Goal: Information Seeking & Learning: Learn about a topic

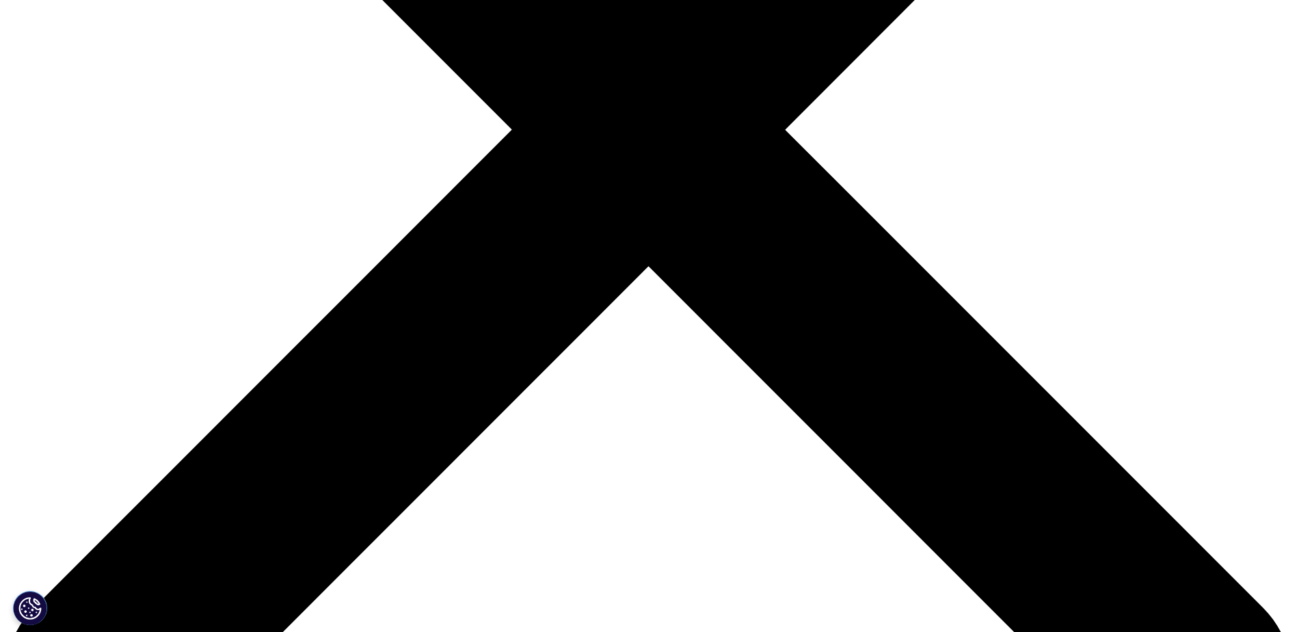
scroll to position [547, 0]
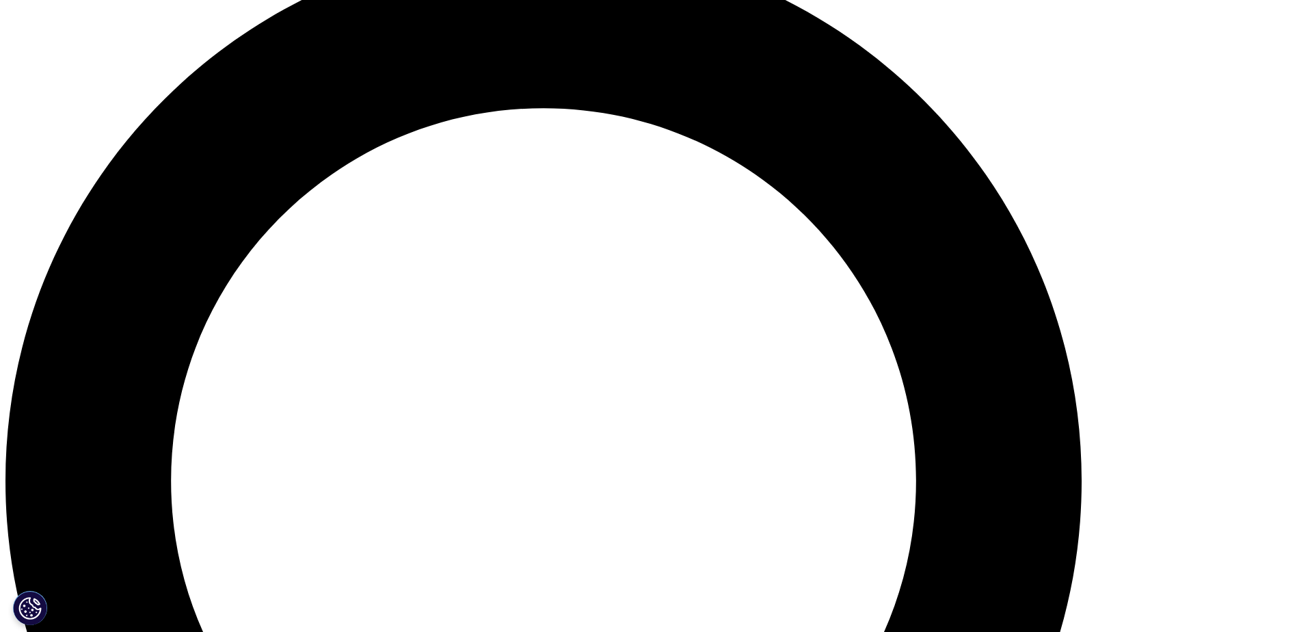
scroll to position [1368, 0]
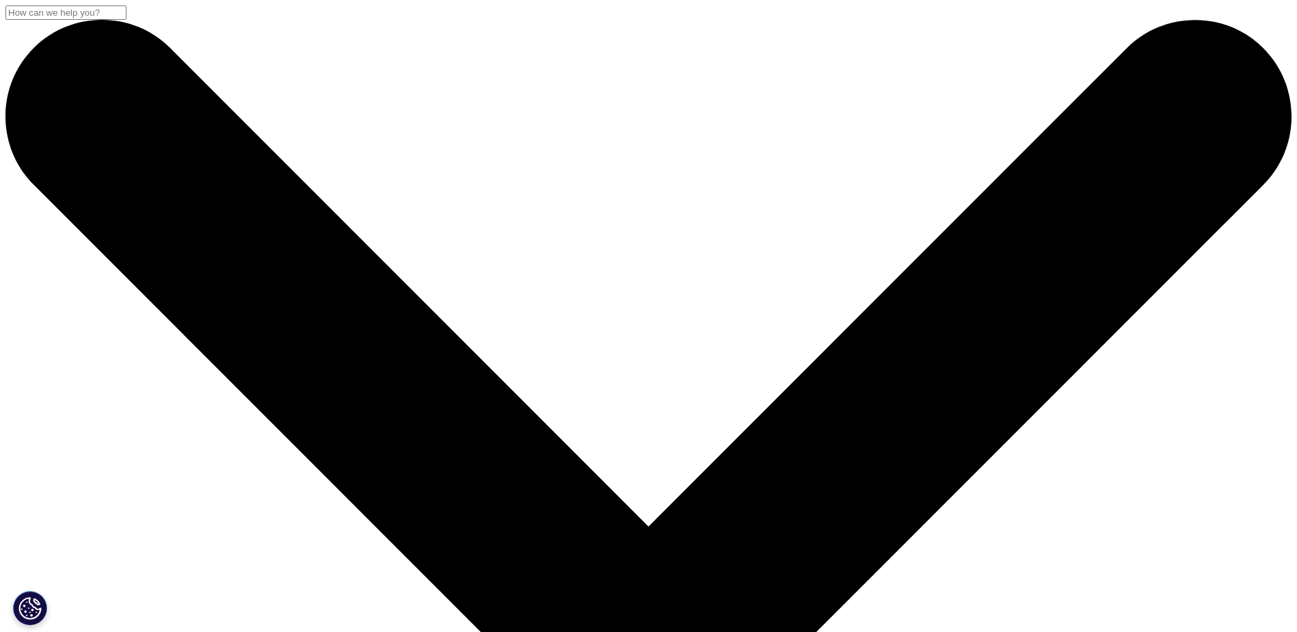
scroll to position [127, 807]
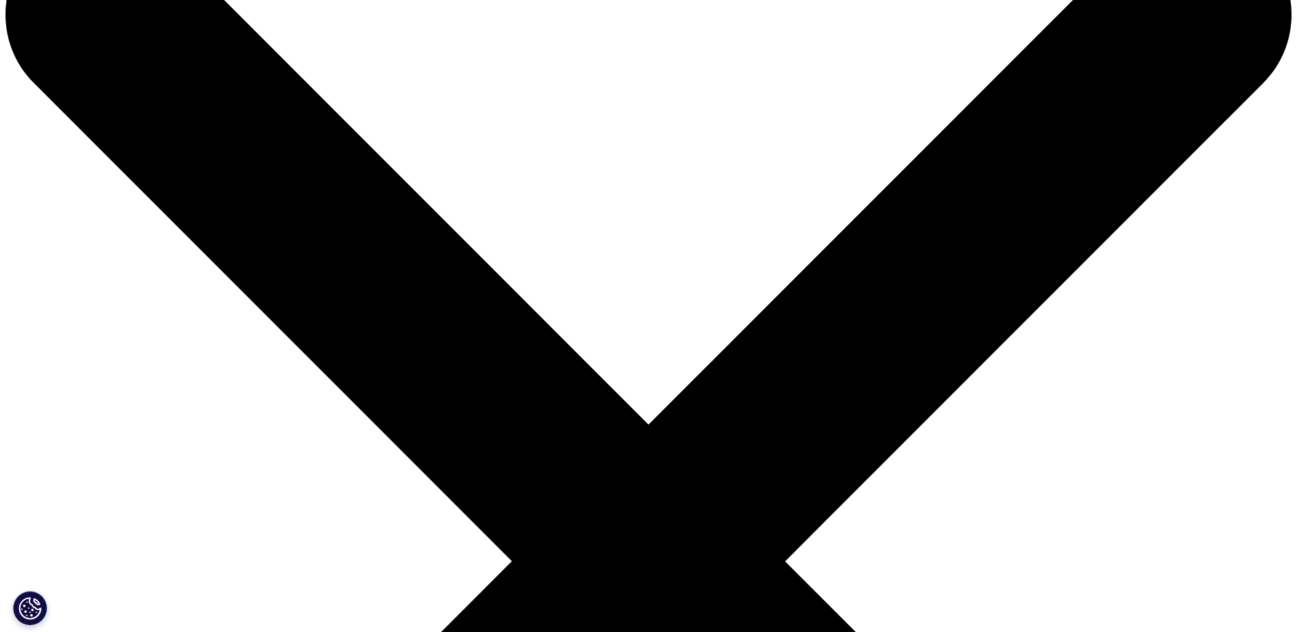
scroll to position [342, 0]
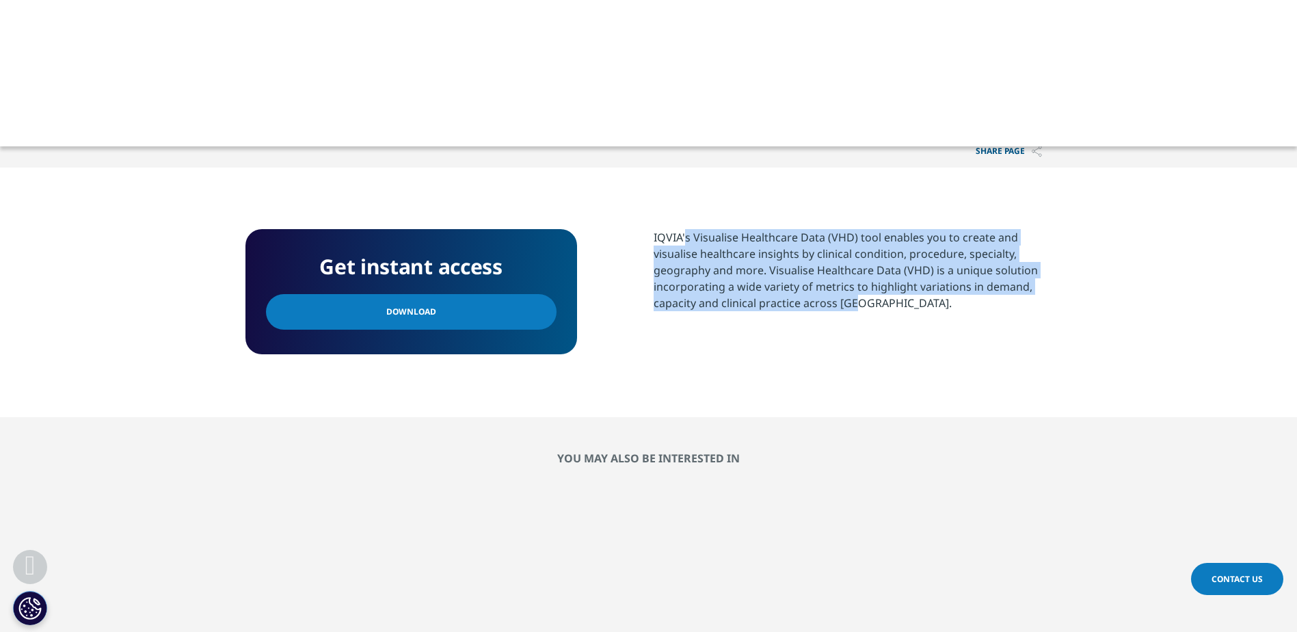
drag, startPoint x: 697, startPoint y: 242, endPoint x: 852, endPoint y: 302, distance: 166.5
click at [852, 302] on p "IQVIA's Visualise Healthcare Data (VHD) tool enables you to create and visualis…" at bounding box center [853, 275] width 399 height 92
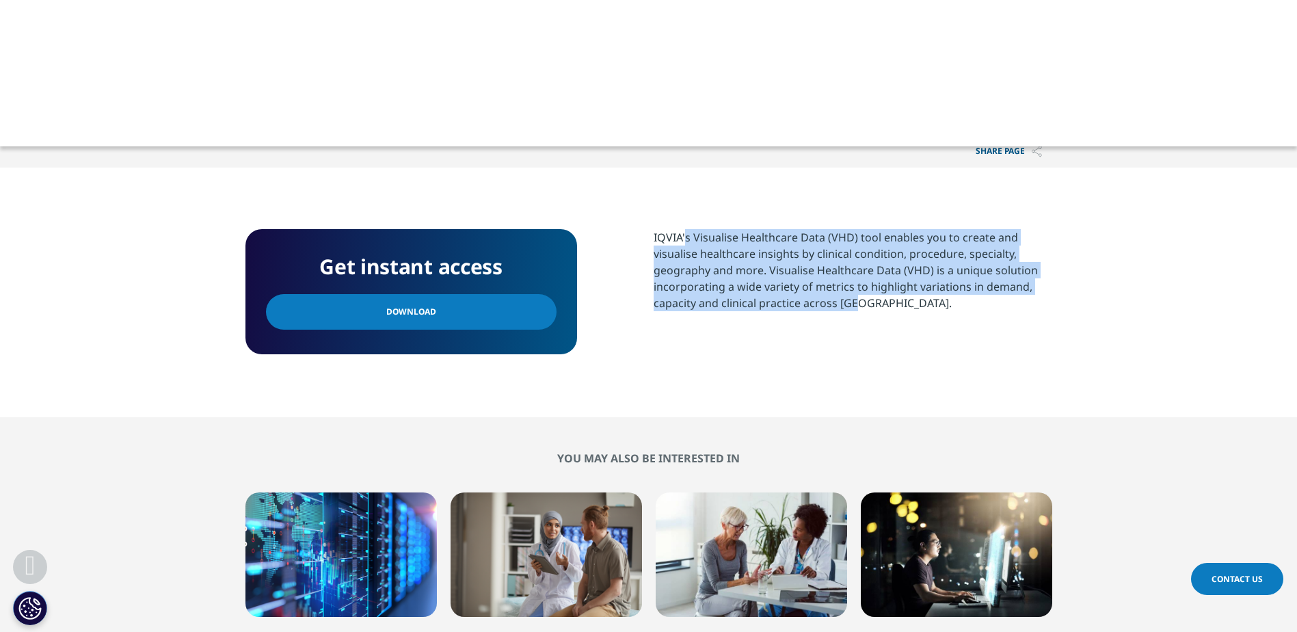
click at [852, 302] on p "IQVIA's Visualise Healthcare Data (VHD) tool enables you to create and visualis…" at bounding box center [853, 275] width 399 height 92
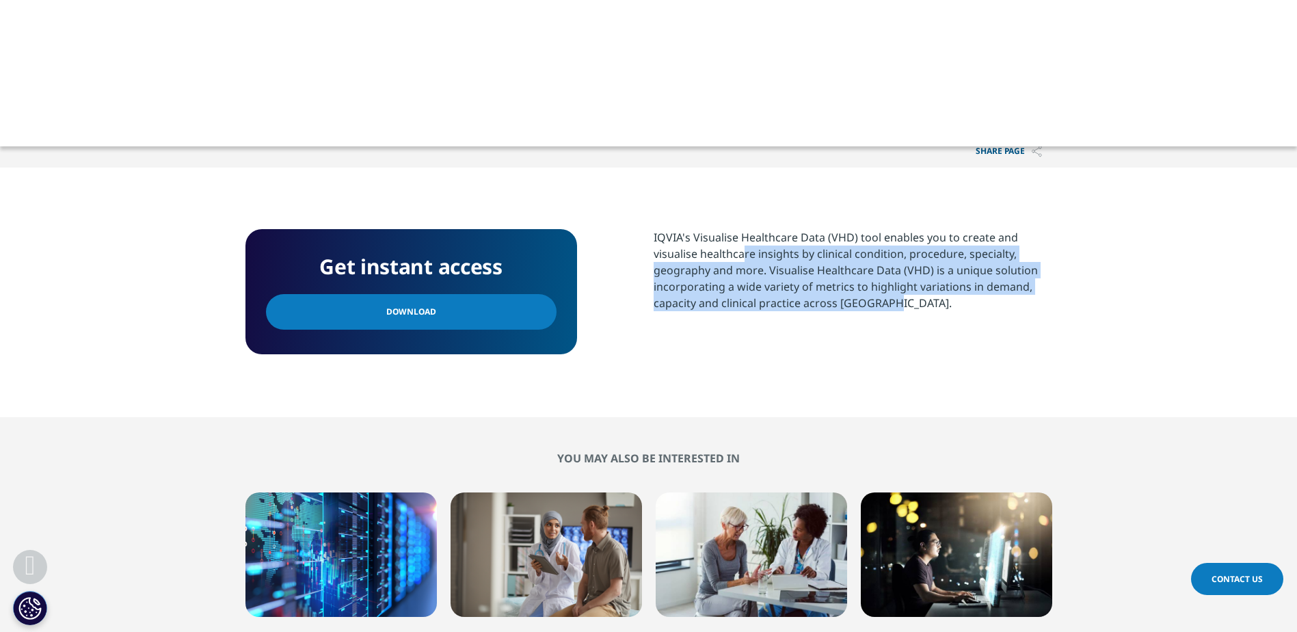
drag, startPoint x: 927, startPoint y: 297, endPoint x: 738, endPoint y: 246, distance: 195.6
click at [738, 246] on p "IQVIA's Visualise Healthcare Data (VHD) tool enables you to create and visualis…" at bounding box center [853, 275] width 399 height 92
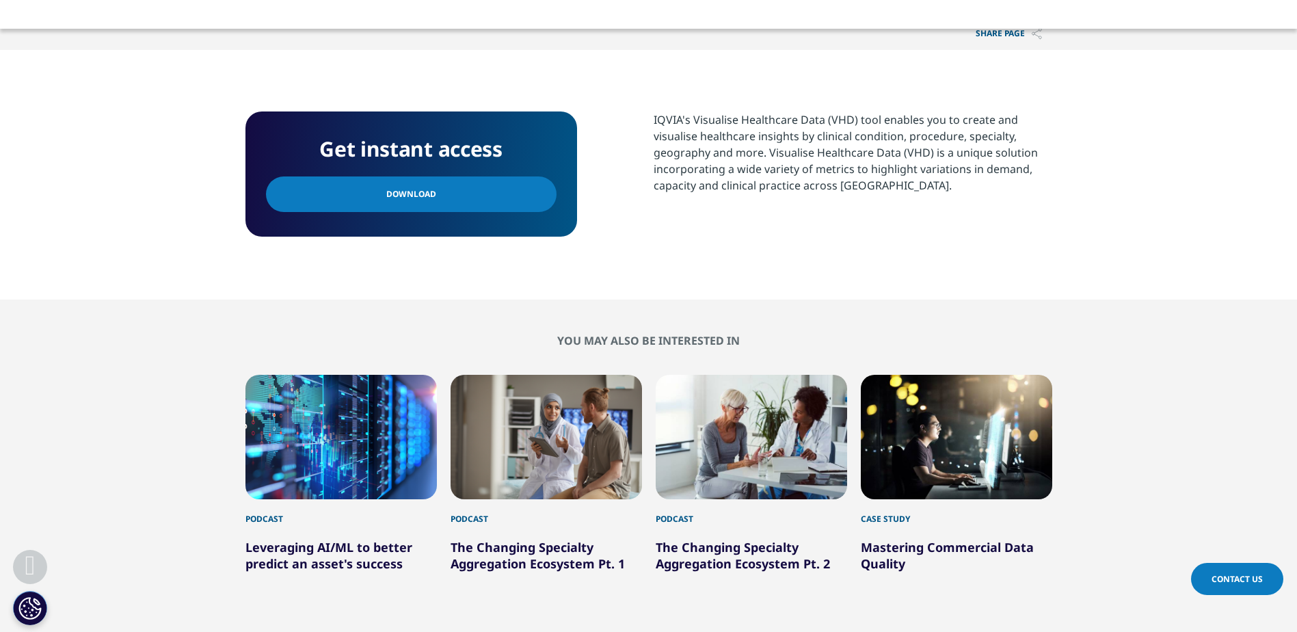
scroll to position [752, 0]
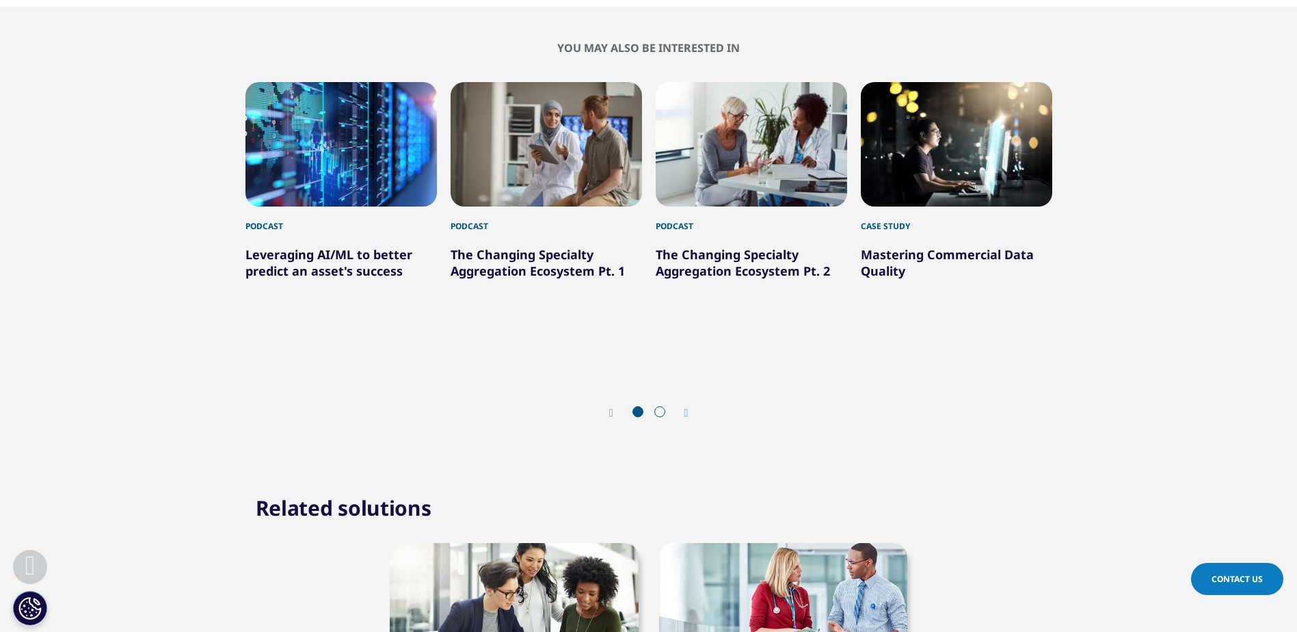
click at [688, 408] on icon "Next slide" at bounding box center [687, 413] width 4 height 11
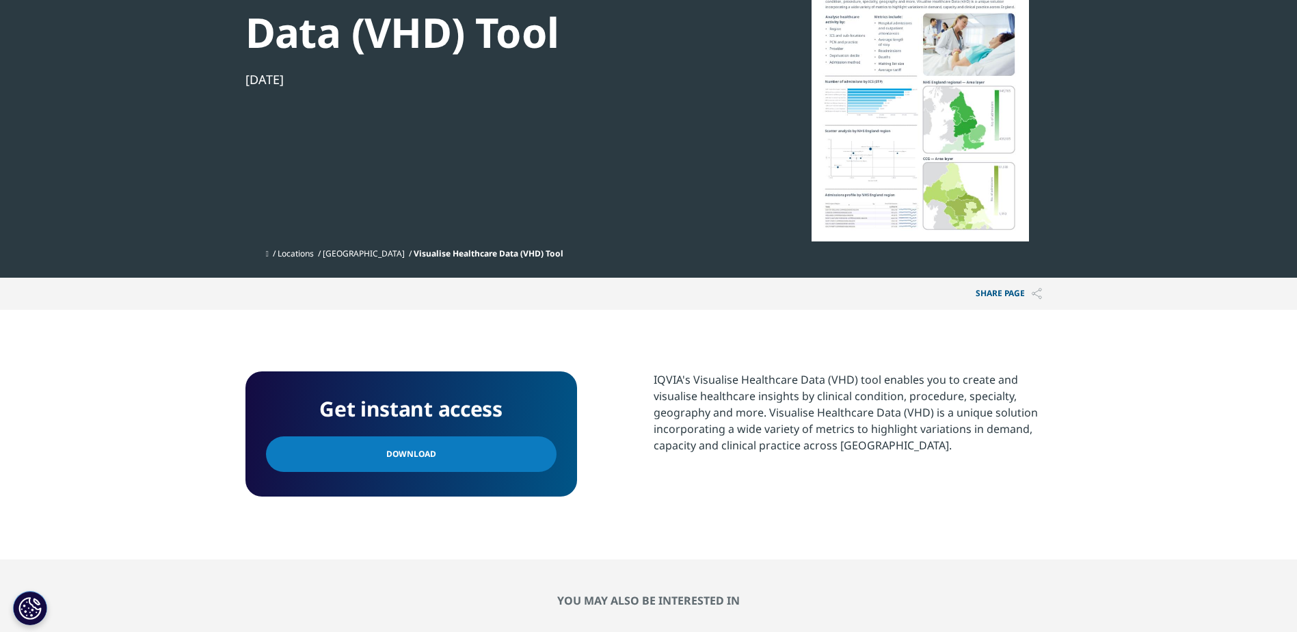
scroll to position [0, 0]
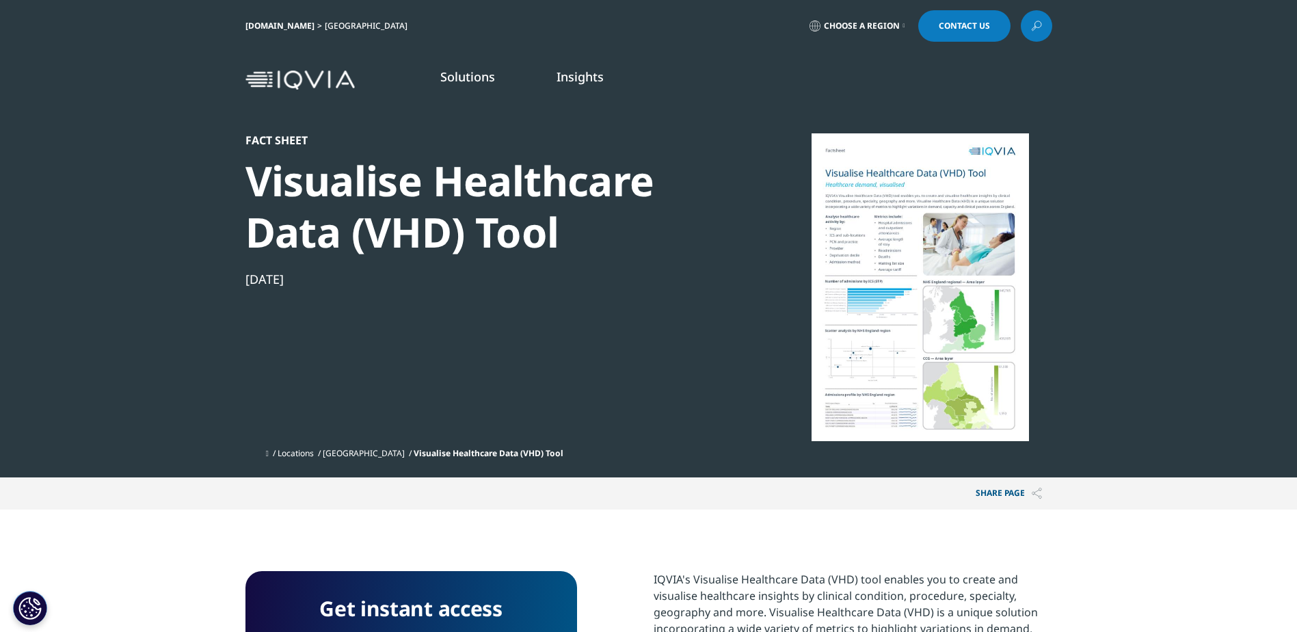
click at [725, 272] on link "Real-World Evidence" at bounding box center [831, 271] width 302 height 15
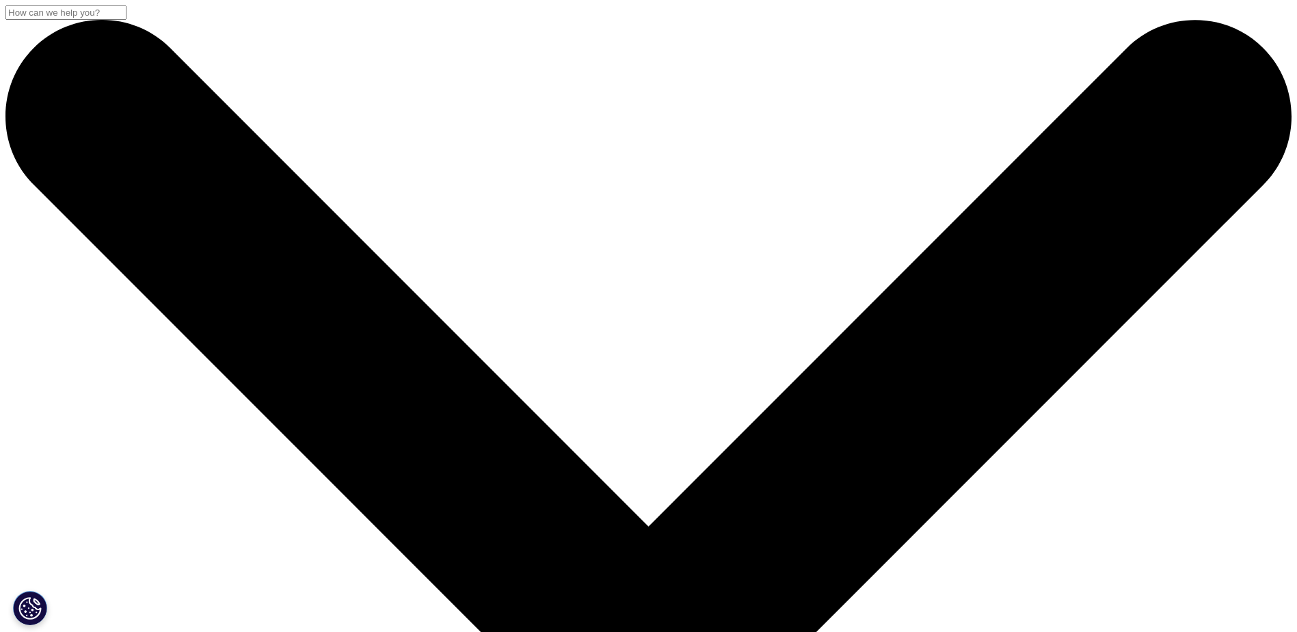
drag, startPoint x: 314, startPoint y: 372, endPoint x: 523, endPoint y: 412, distance: 213.0
drag, startPoint x: 523, startPoint y: 412, endPoint x: 534, endPoint y: 414, distance: 11.1
drag, startPoint x: 574, startPoint y: 416, endPoint x: 354, endPoint y: 390, distance: 222.4
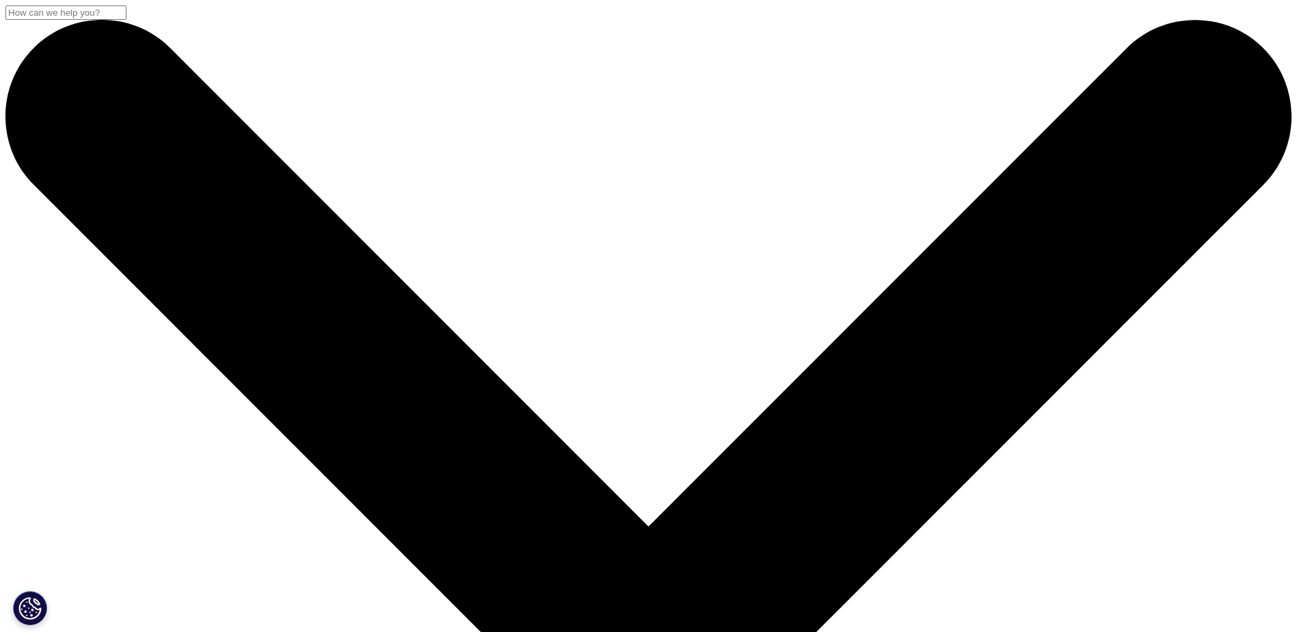
drag, startPoint x: 348, startPoint y: 384, endPoint x: 458, endPoint y: 419, distance: 115.5
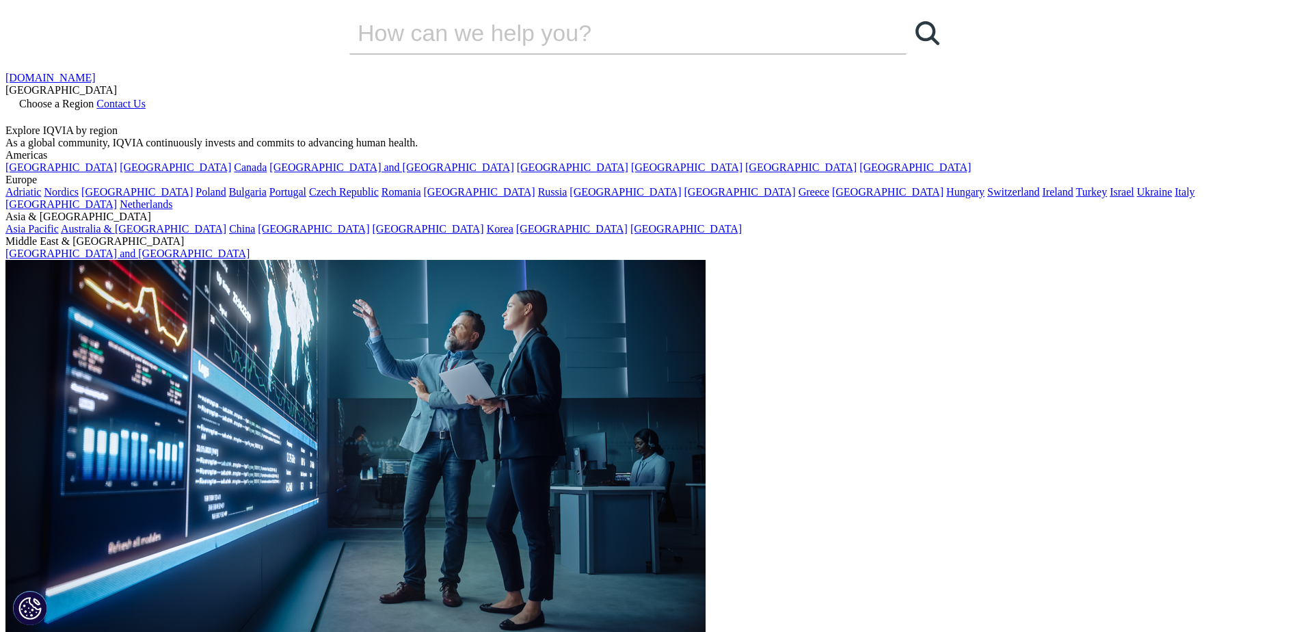
drag, startPoint x: 501, startPoint y: 423, endPoint x: 250, endPoint y: 382, distance: 253.5
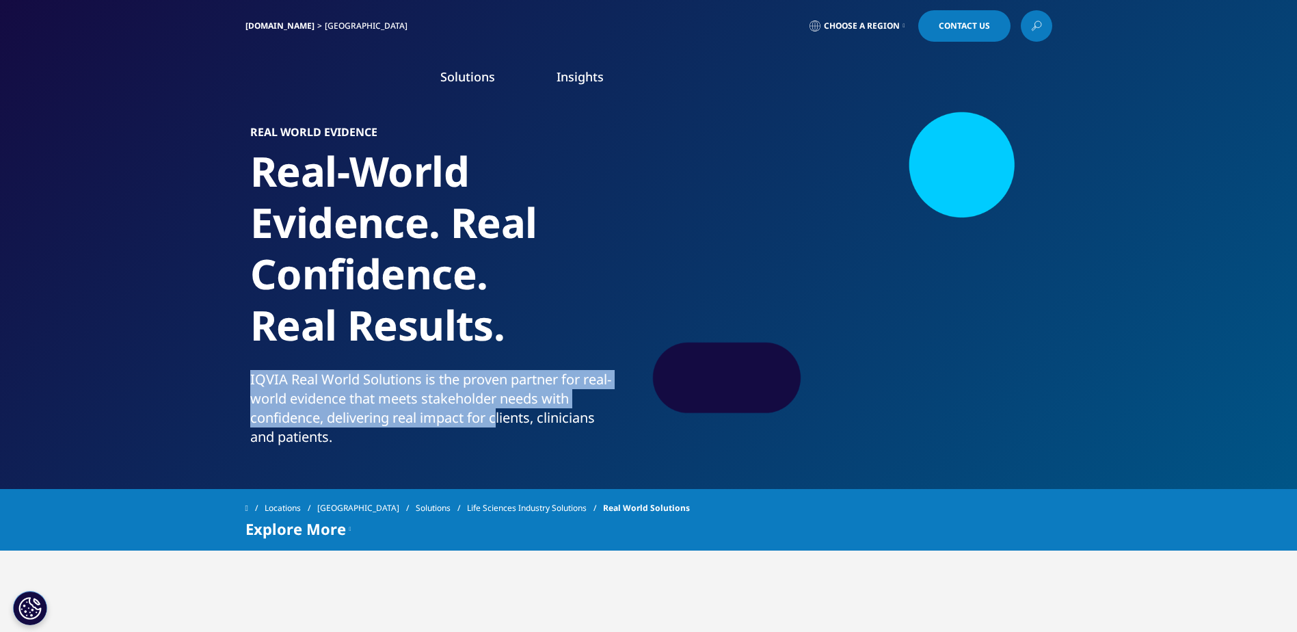
click at [250, 382] on p "IQVIA Real World Solutions is the proven partner for real-world evidence that m…" at bounding box center [446, 412] width 393 height 85
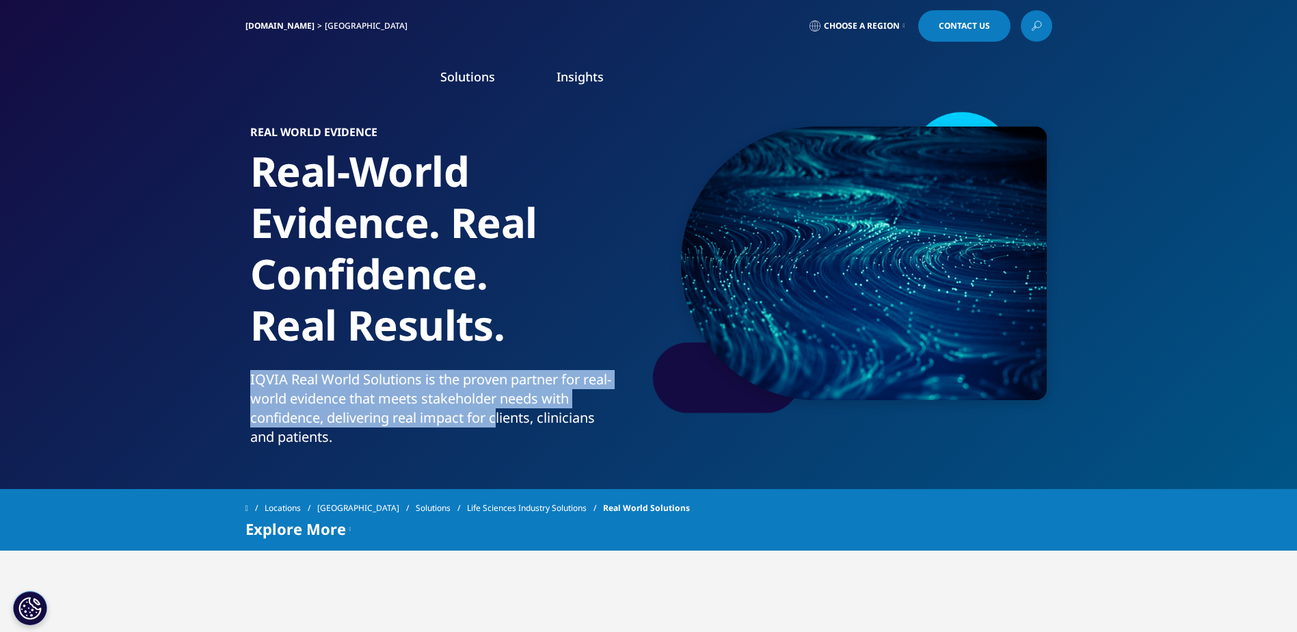
drag, startPoint x: 250, startPoint y: 382, endPoint x: 443, endPoint y: 412, distance: 195.1
click at [442, 412] on p "IQVIA Real World Solutions is the proven partner for real-world evidence that m…" at bounding box center [446, 412] width 393 height 85
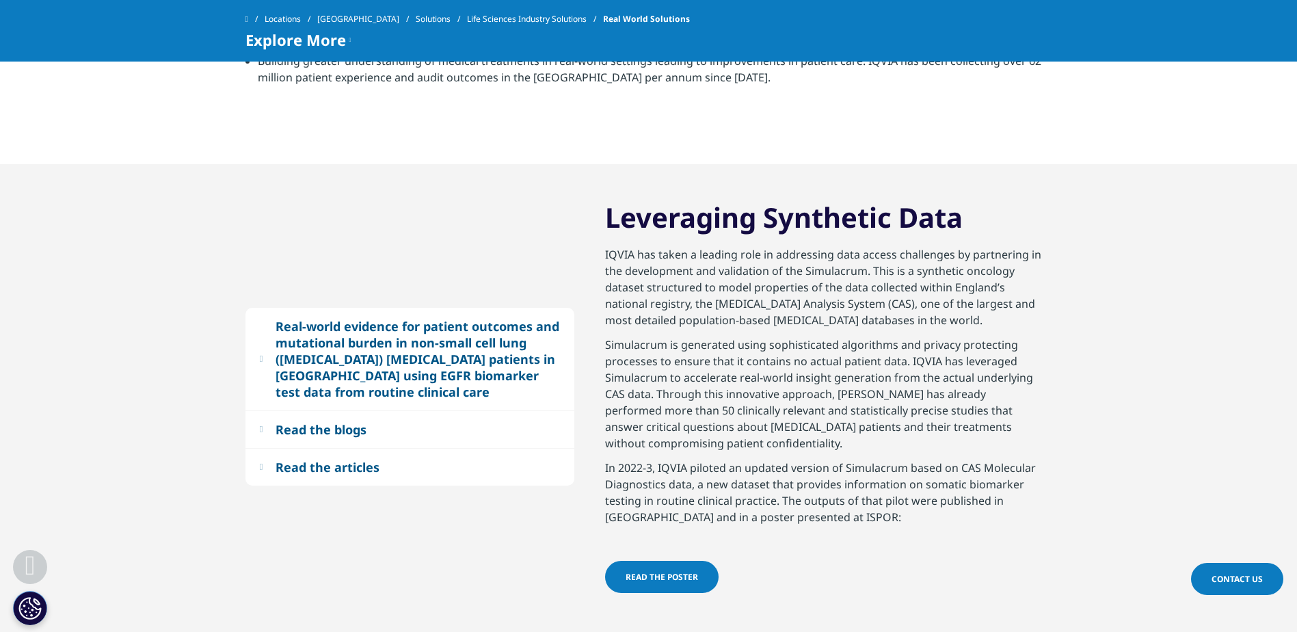
scroll to position [957, 0]
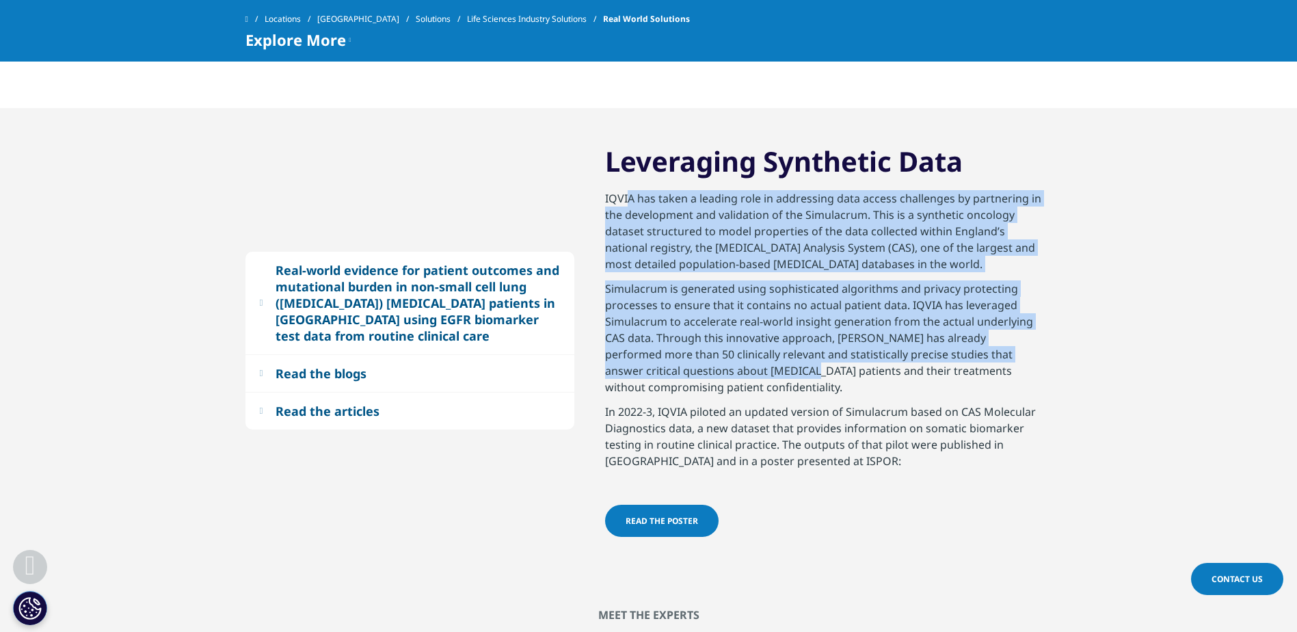
drag, startPoint x: 624, startPoint y: 193, endPoint x: 715, endPoint y: 369, distance: 198.5
click at [715, 369] on div "IQVIA has taken a leading role in addressing data access challenges by partneri…" at bounding box center [823, 347] width 437 height 315
click at [715, 369] on p "Simulacrum is generated using sophisticated algorithms and privacy protecting p…" at bounding box center [823, 341] width 437 height 123
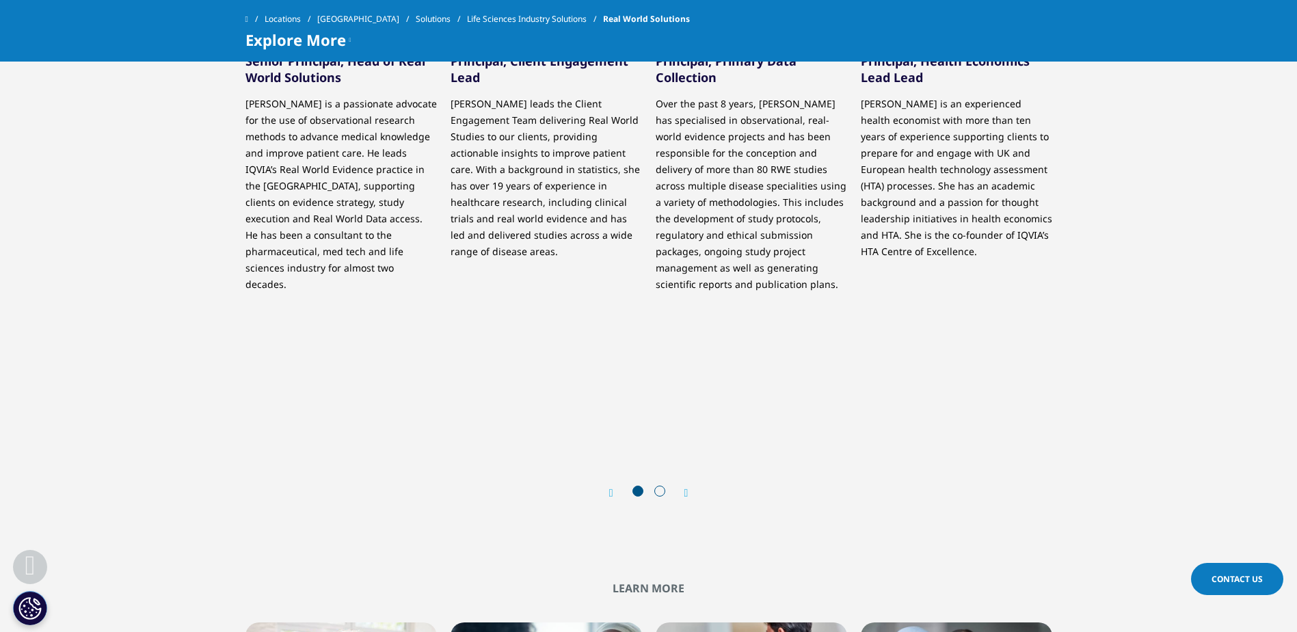
scroll to position [1915, 0]
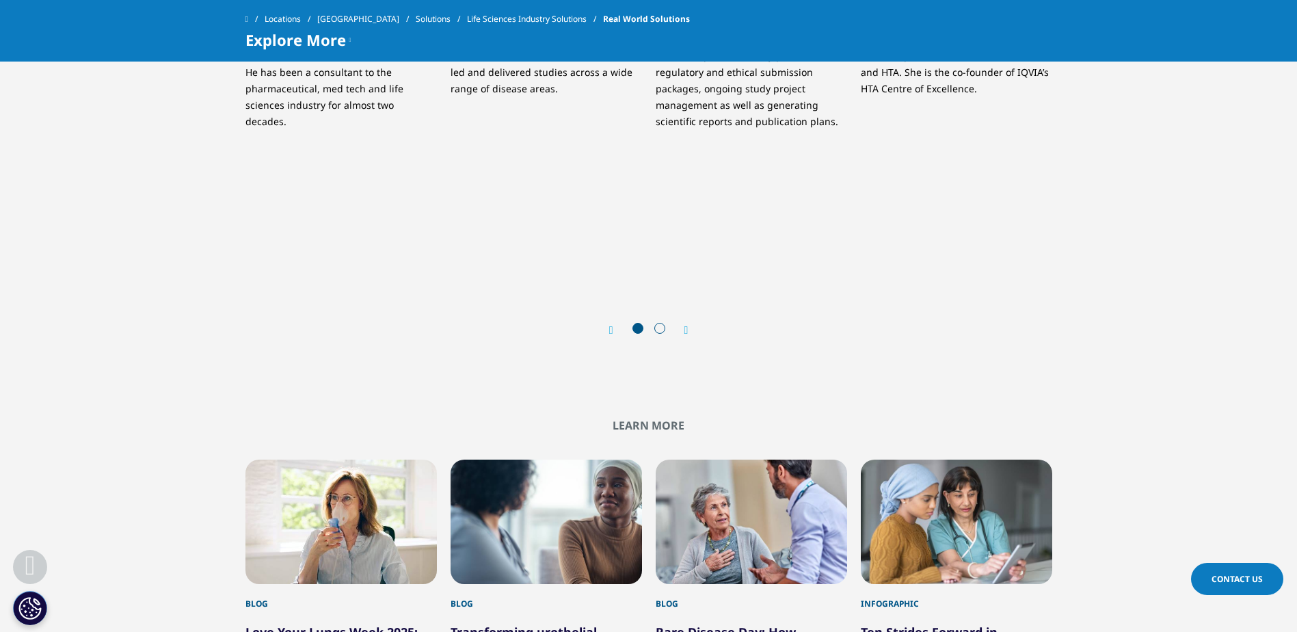
click at [686, 325] on icon "Next slide" at bounding box center [687, 330] width 4 height 11
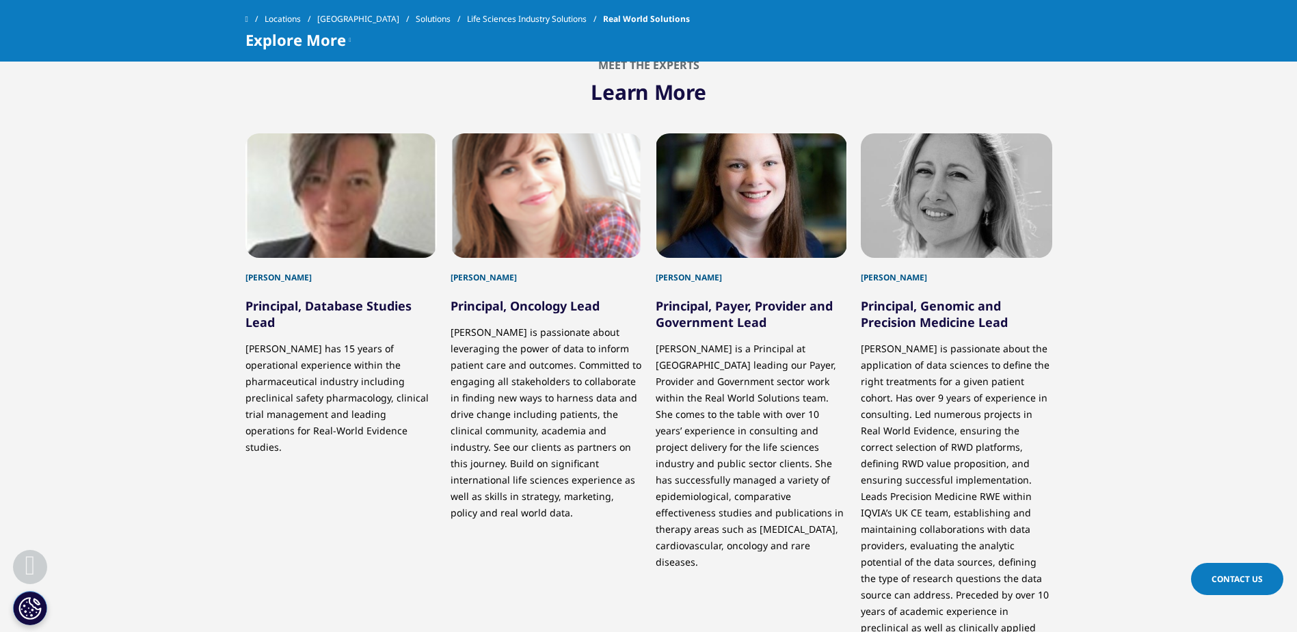
scroll to position [1505, 0]
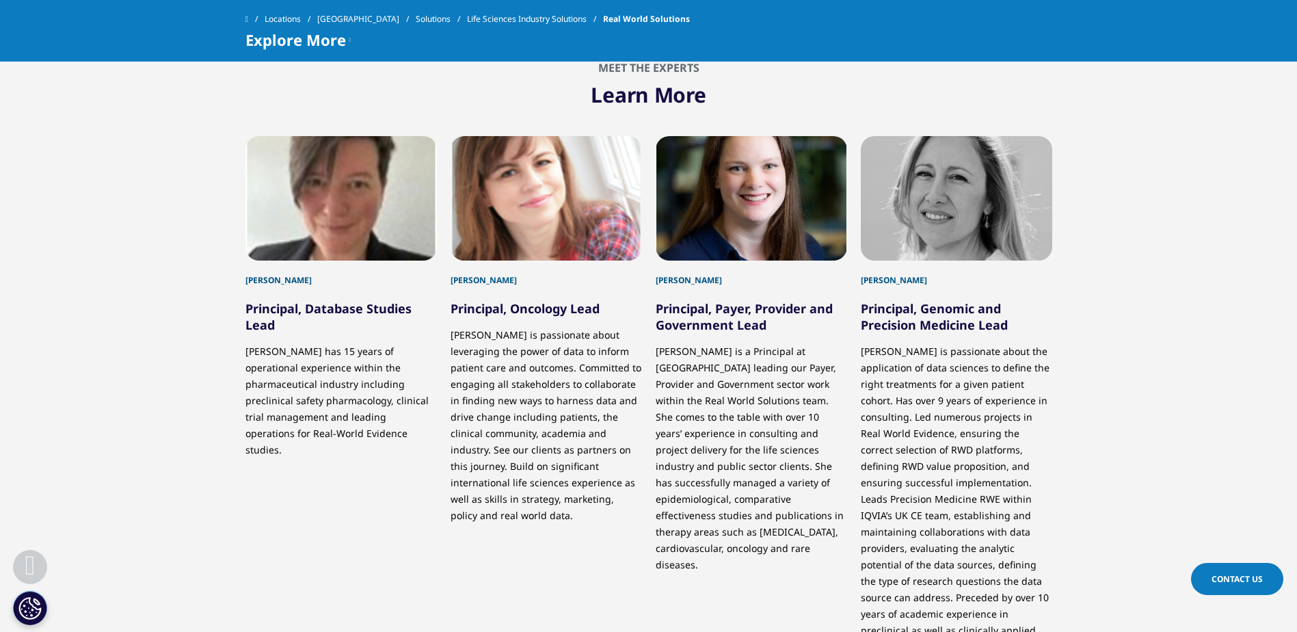
click at [328, 419] on p "[PERSON_NAME] has 15 years of operational experience within the pharmaceutical …" at bounding box center [341, 395] width 191 height 125
click at [513, 425] on p "[PERSON_NAME] is passionate about leveraging the power of data to inform patien…" at bounding box center [546, 429] width 191 height 224
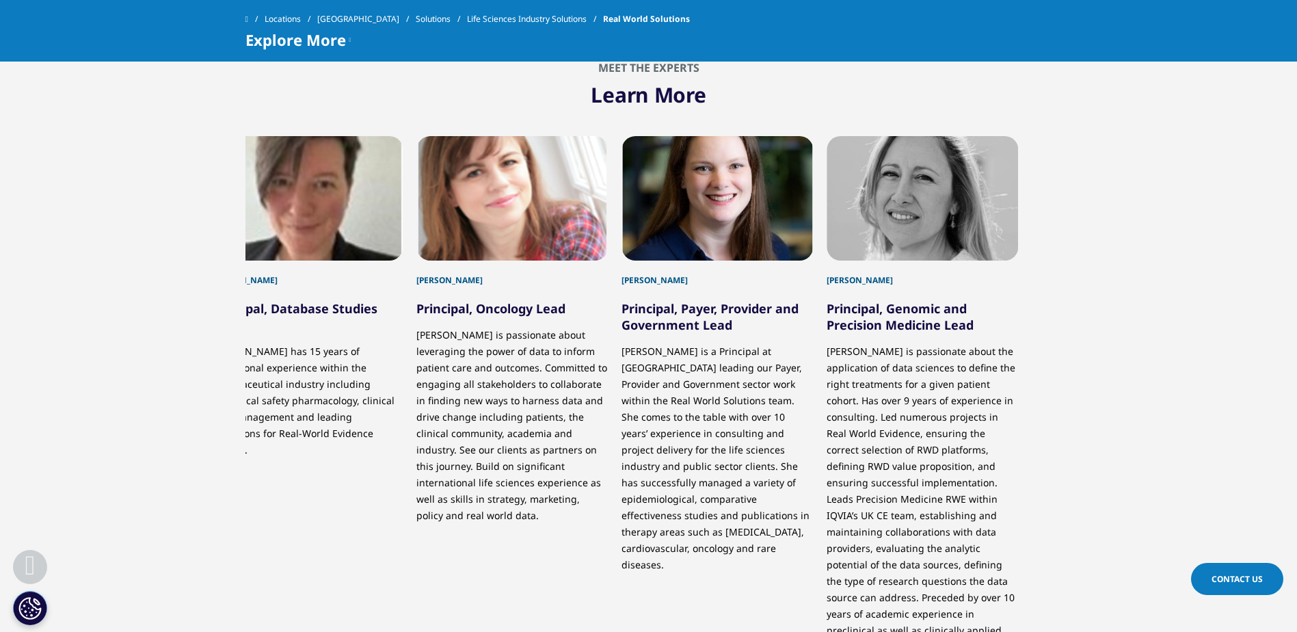
click at [676, 310] on link "Principal, Payer, Provider and Government Lead" at bounding box center [710, 316] width 177 height 33
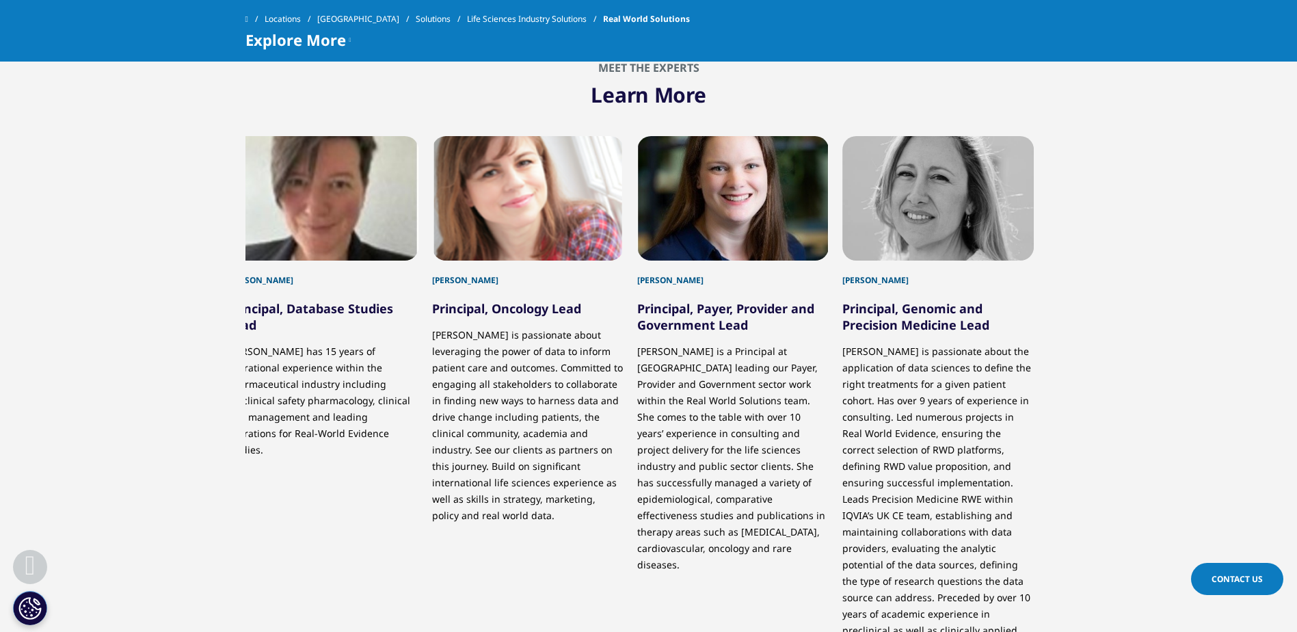
click at [972, 322] on h5 "Principal, Genomic and Precision Medicine Lead" at bounding box center [938, 310] width 191 height 47
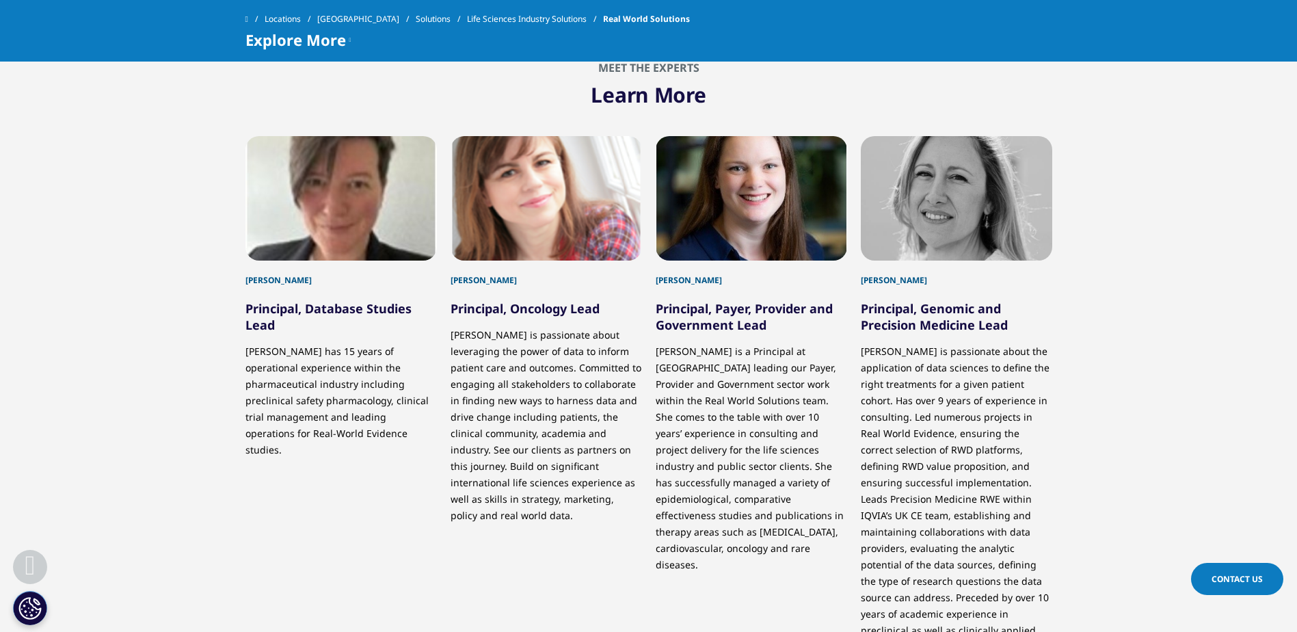
click at [957, 476] on p "[PERSON_NAME] is passionate about the application of data sciences to define th…" at bounding box center [956, 502] width 191 height 339
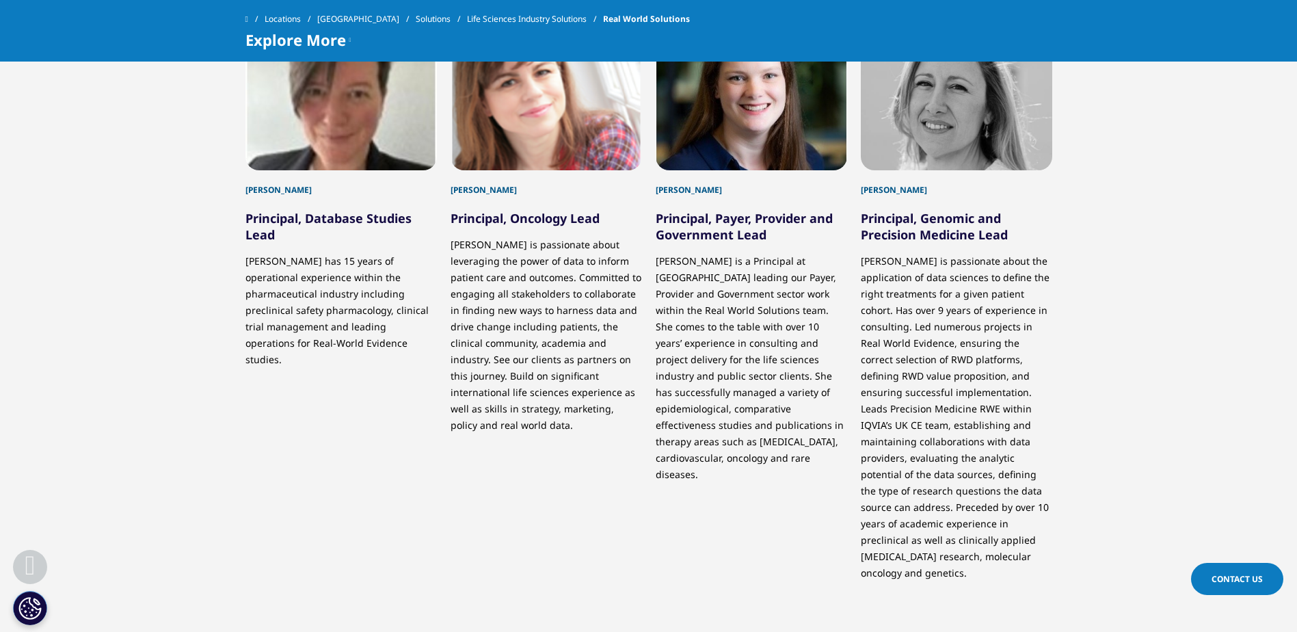
scroll to position [1641, 0]
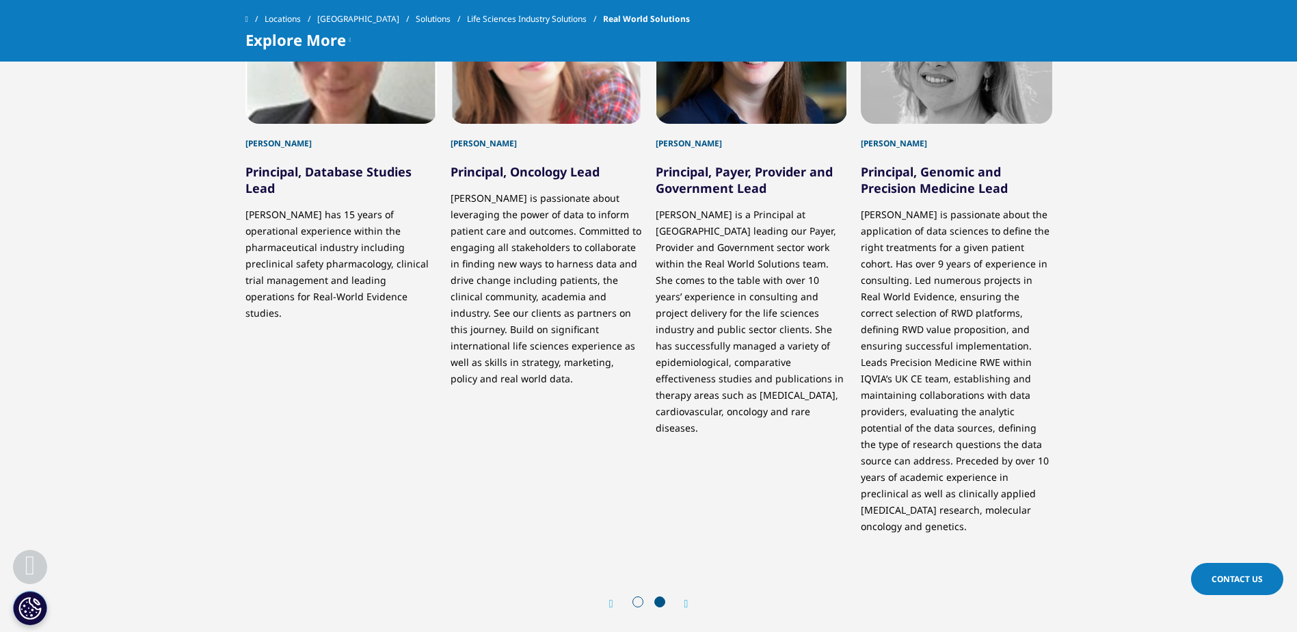
click at [687, 598] on icon "Next slide" at bounding box center [687, 603] width 4 height 11
click at [605, 591] on div "Prev Next" at bounding box center [649, 603] width 807 height 41
click at [611, 598] on icon "Previous slide" at bounding box center [611, 603] width 4 height 11
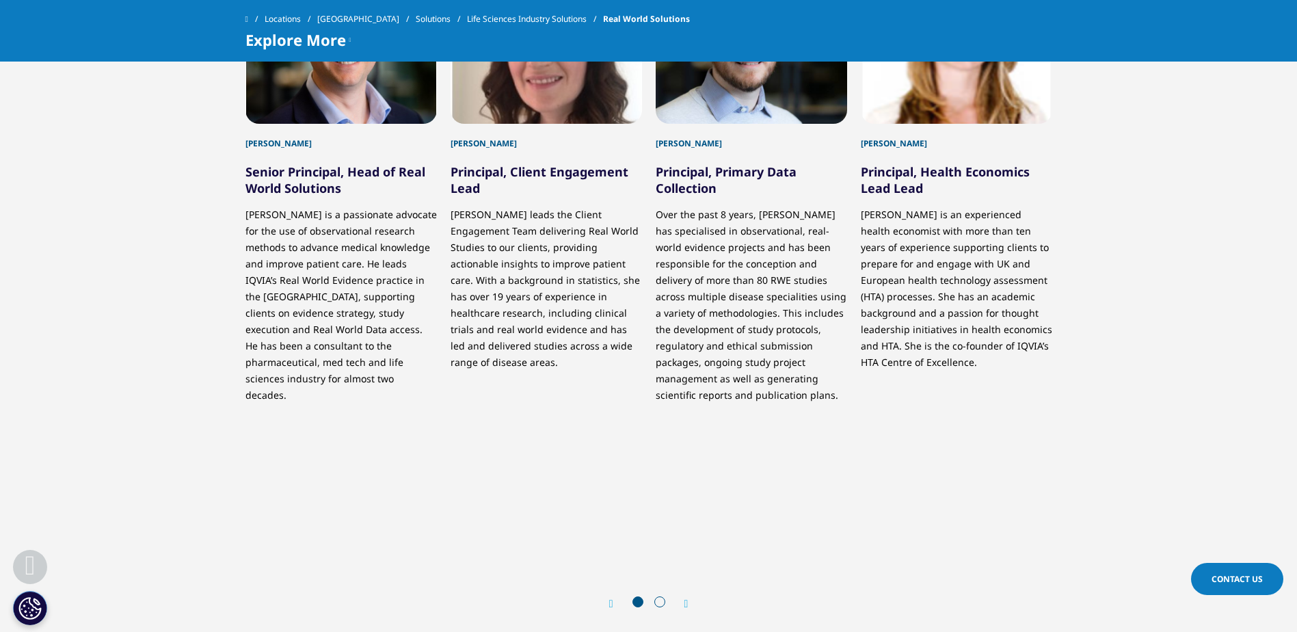
click at [611, 598] on icon "Previous slide" at bounding box center [611, 603] width 4 height 11
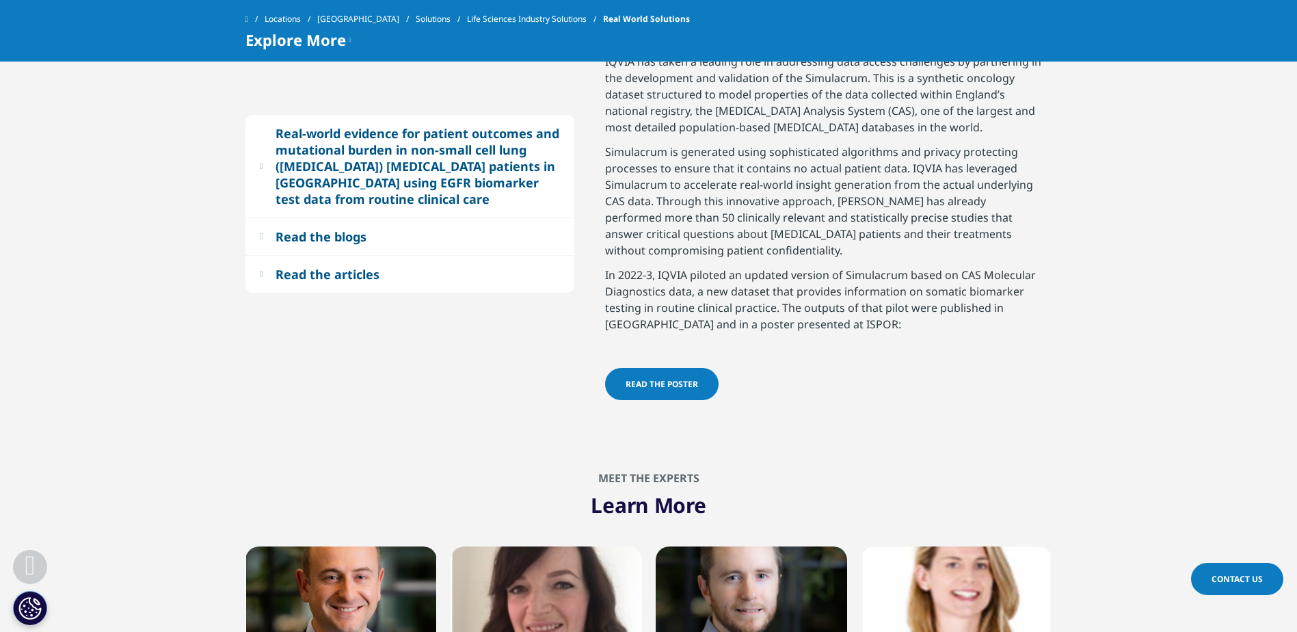
scroll to position [616, 0]
